Goal: Find contact information: Find contact information

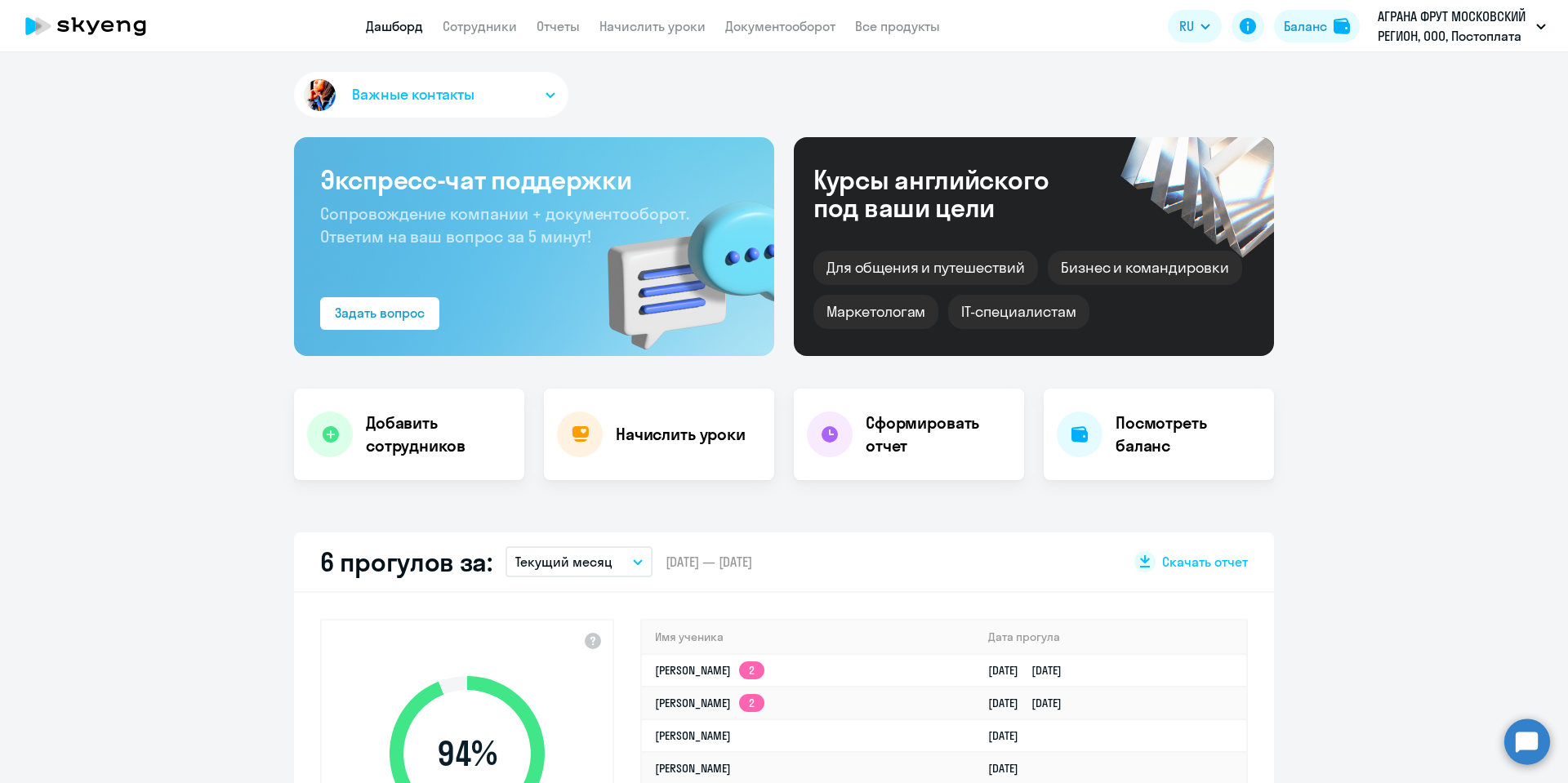
select select "30"
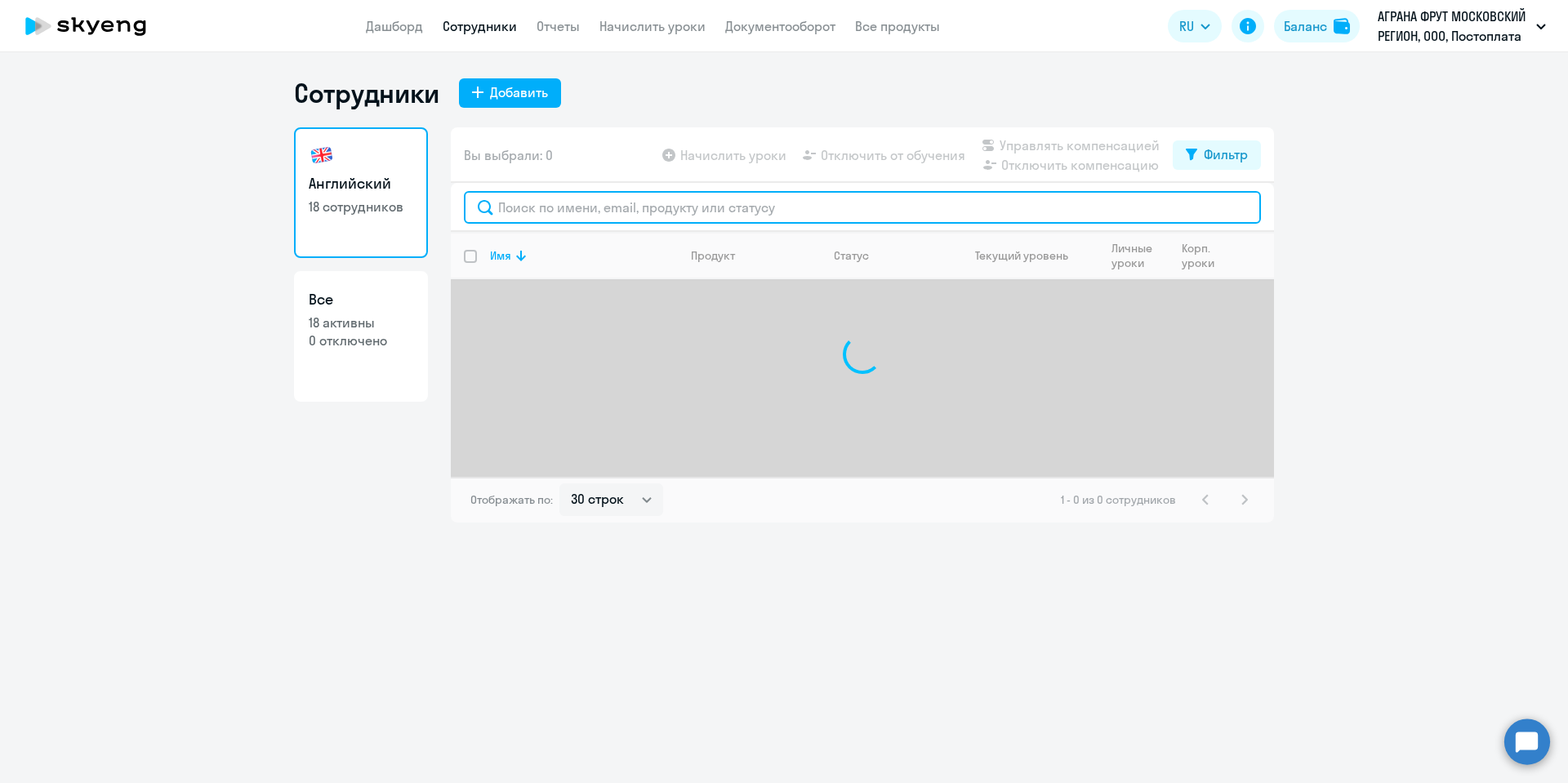
click at [648, 202] on input "text" at bounding box center [863, 207] width 797 height 32
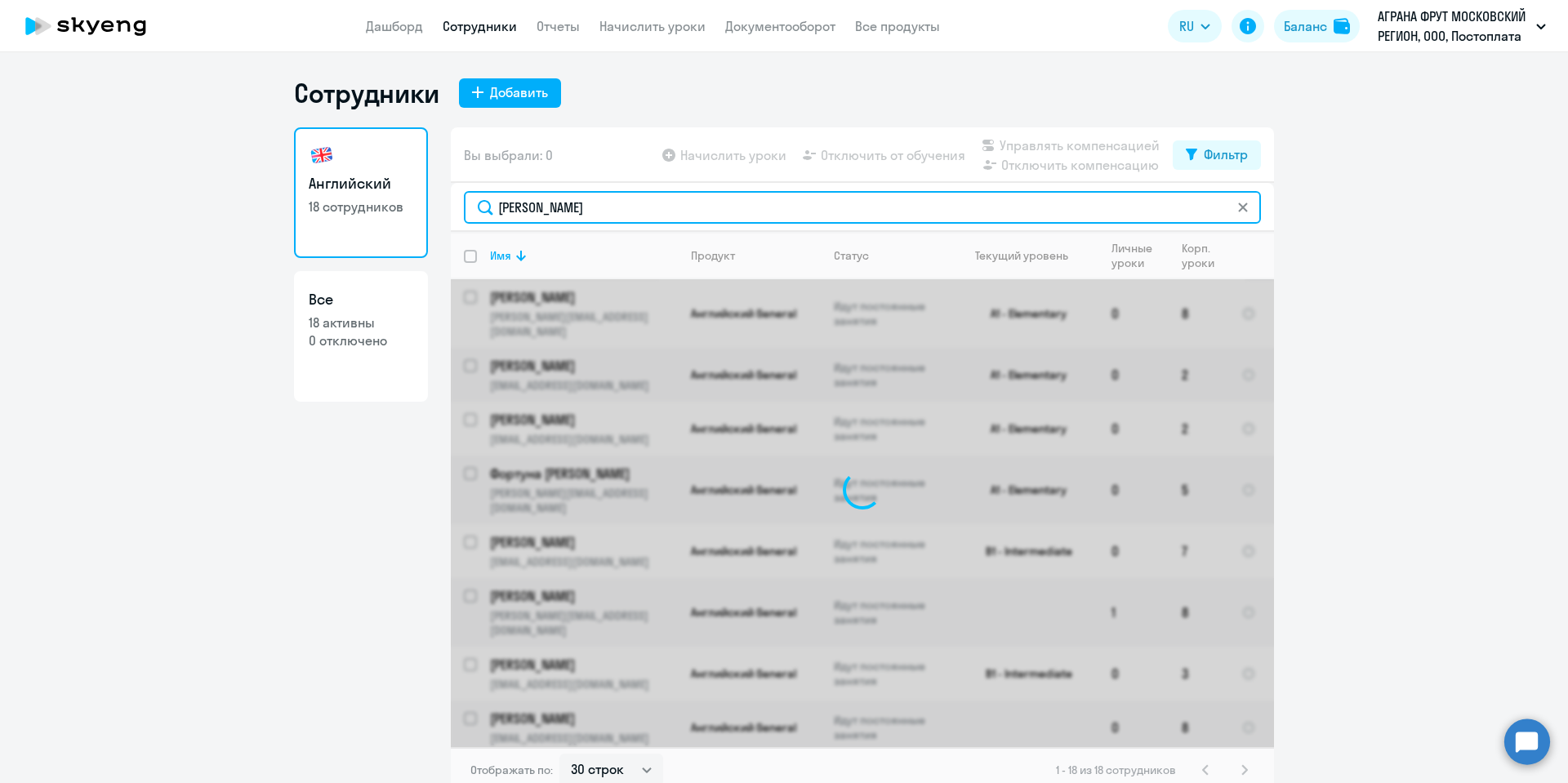
type input "[PERSON_NAME]"
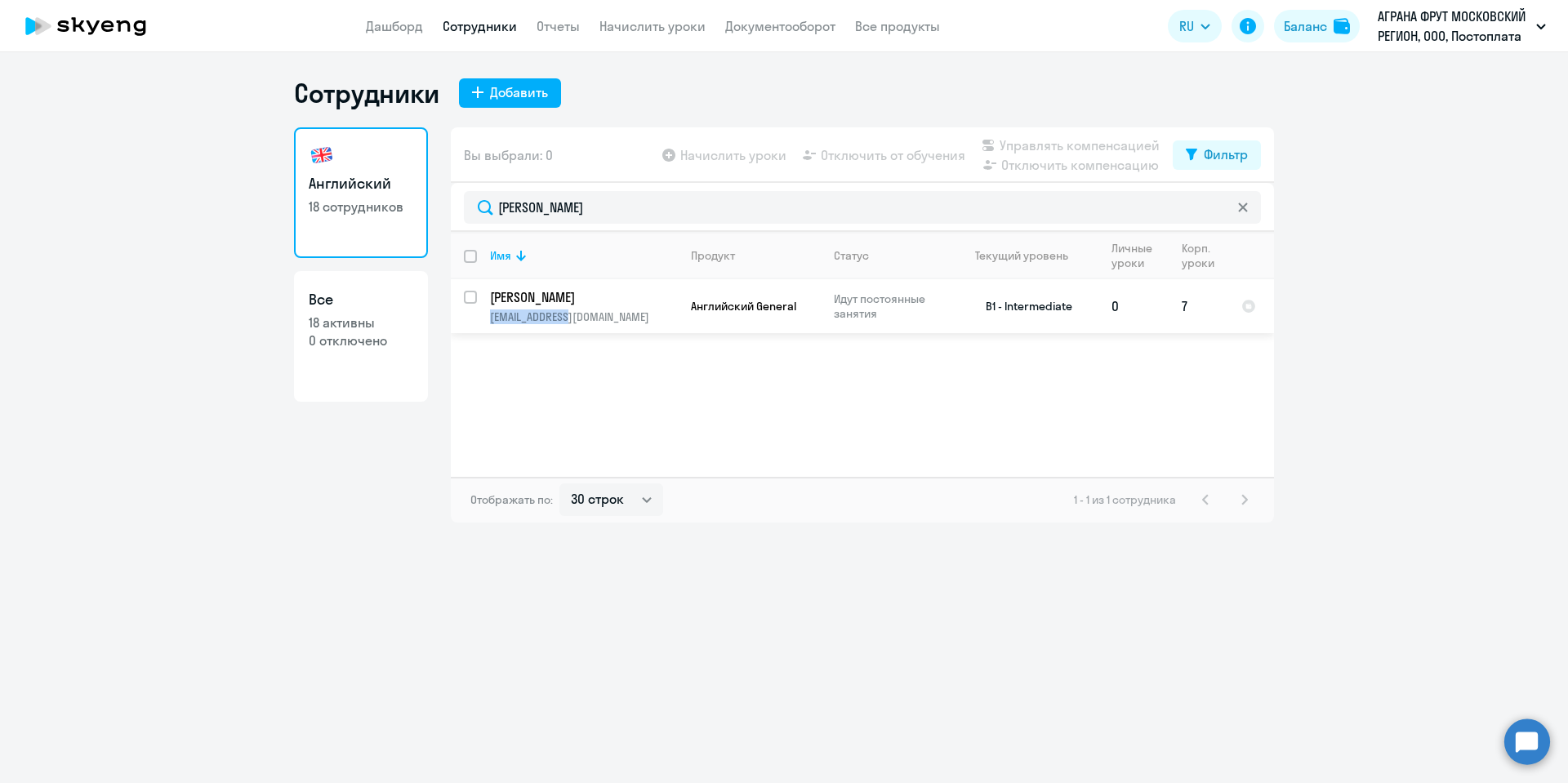
copy p "[EMAIL_ADDRESS][DOMAIN_NAME]"
drag, startPoint x: 579, startPoint y: 320, endPoint x: 446, endPoint y: 442, distance: 180.5
click at [446, 442] on div "Английский 18 сотрудников Все 18 активны 0 отключено Вы выбрали: 0 Начислить ур…" at bounding box center [784, 325] width 980 height 395
